Goal: Check status: Check status

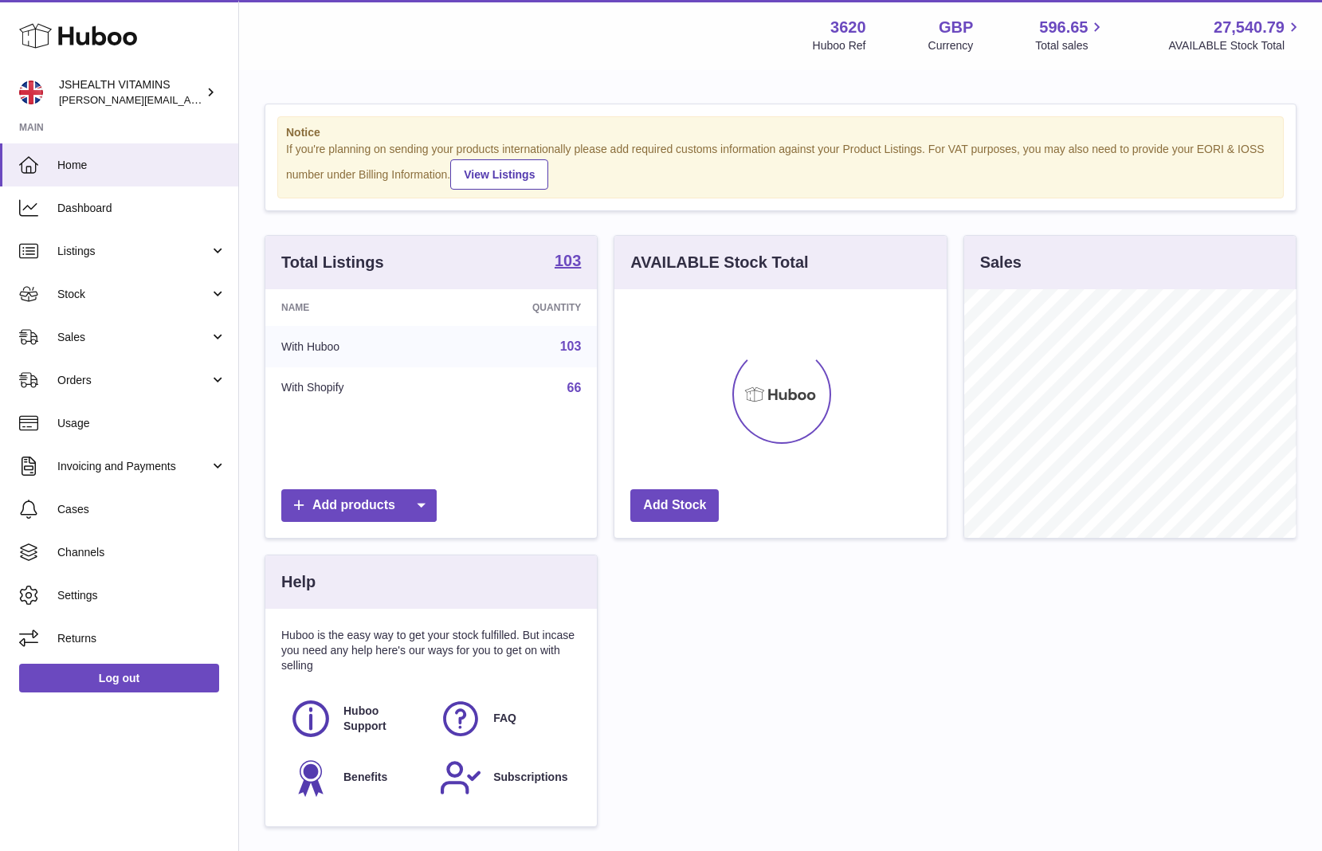
scroll to position [249, 332]
click at [111, 275] on link "Stock" at bounding box center [119, 294] width 238 height 43
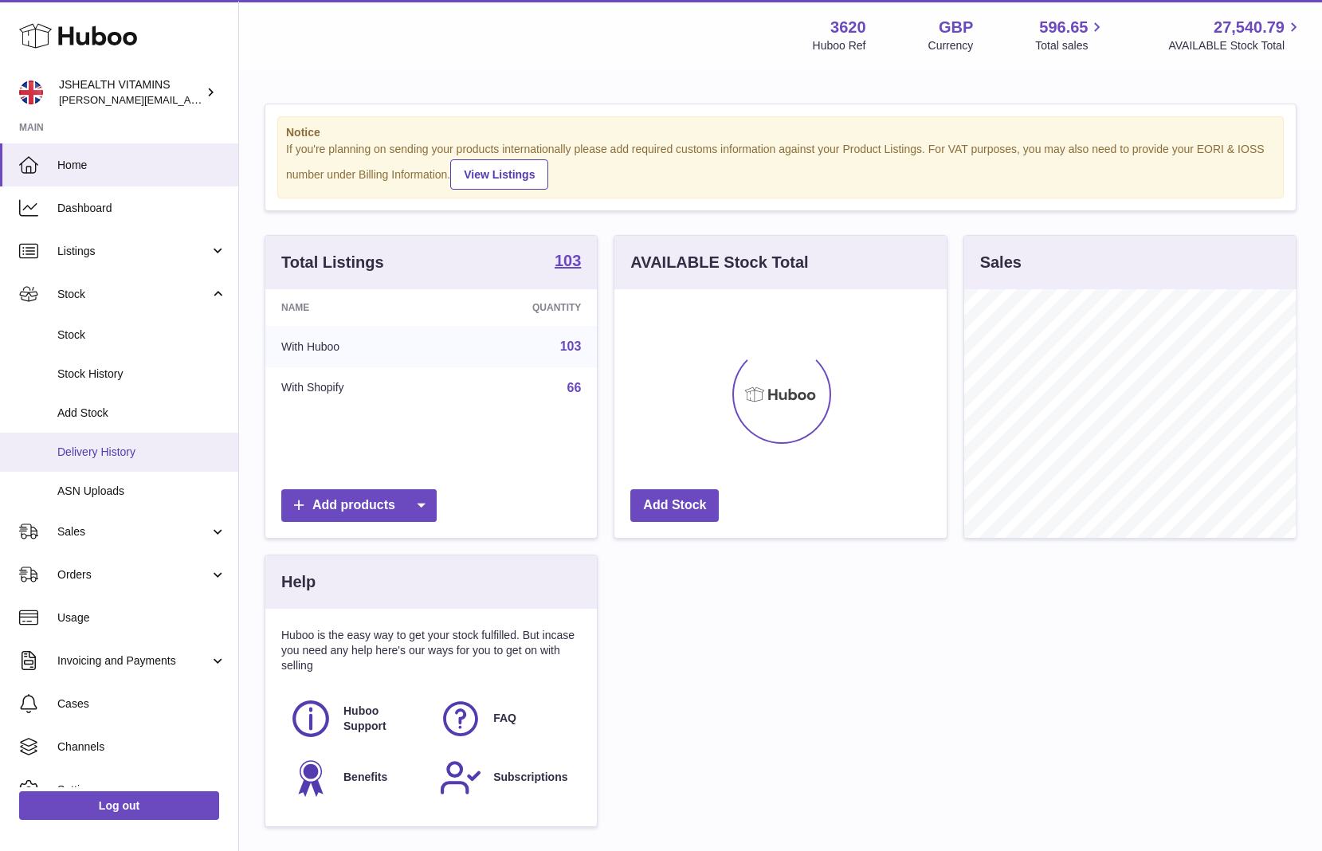
click at [115, 438] on link "Delivery History" at bounding box center [119, 452] width 238 height 39
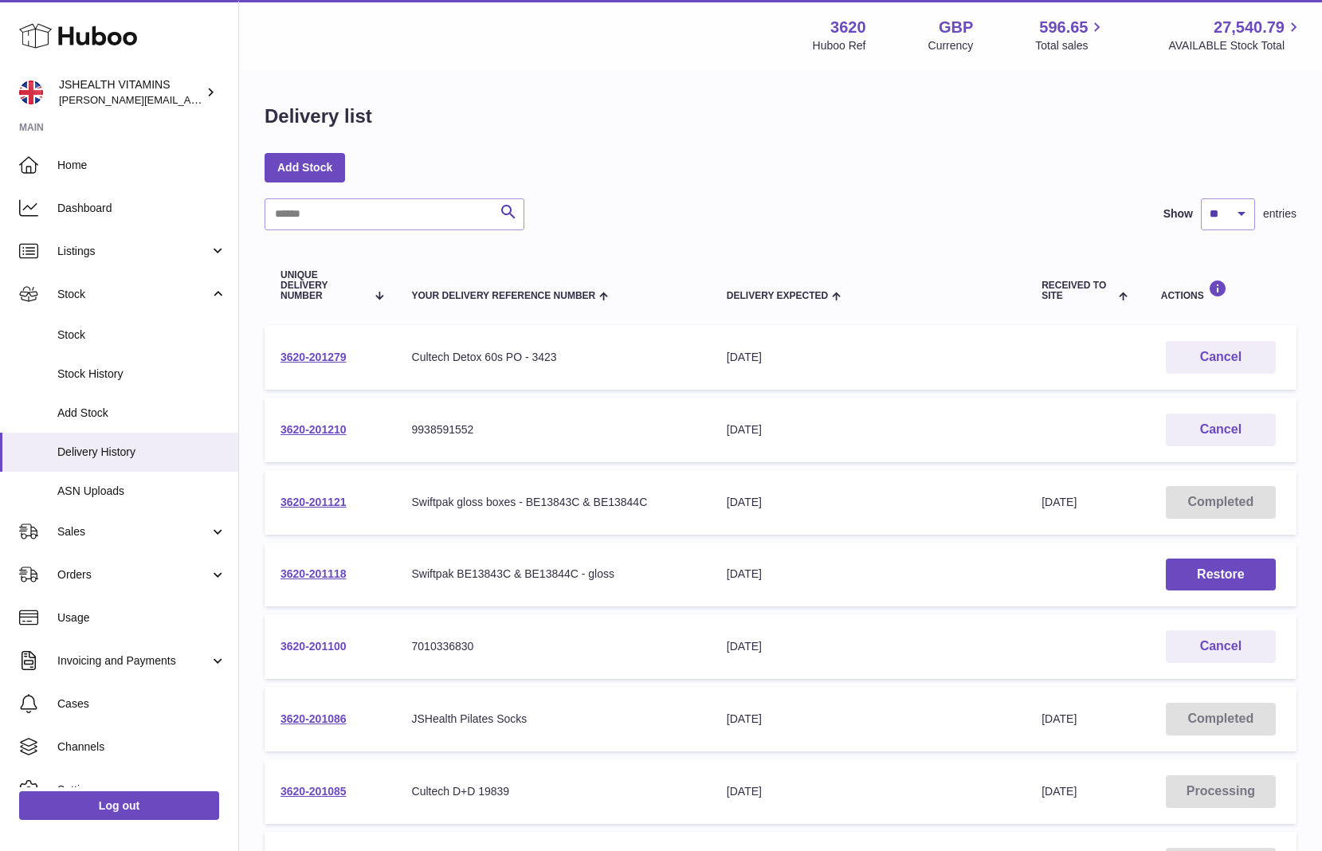
click at [319, 641] on link "3620-201100" at bounding box center [314, 646] width 66 height 13
